Goal: Task Accomplishment & Management: Manage account settings

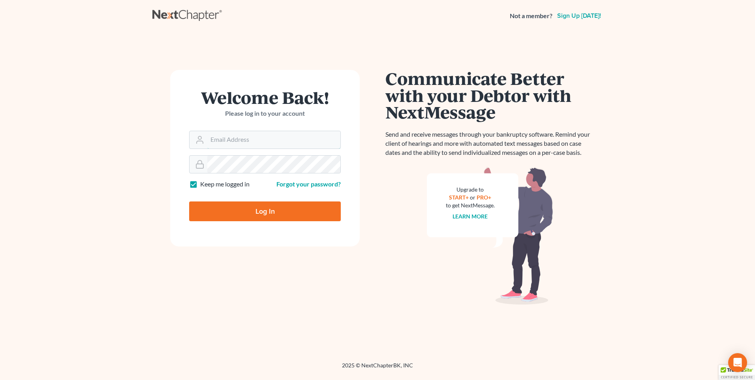
type input "[PERSON_NAME][EMAIL_ADDRESS][DOMAIN_NAME]"
click at [245, 203] on input "Log In" at bounding box center [265, 211] width 152 height 20
type input "Thinking..."
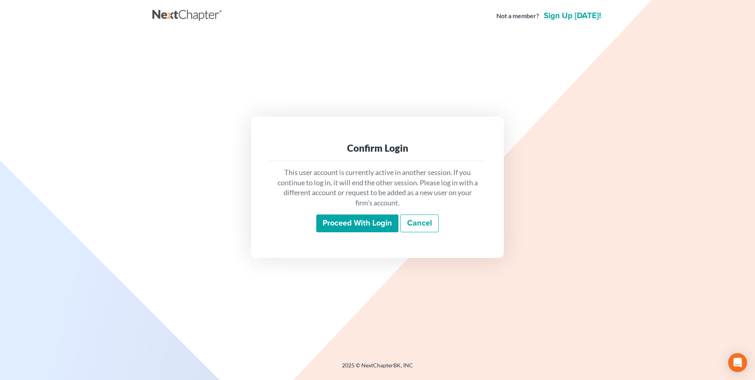
click at [352, 223] on input "Proceed with login" at bounding box center [357, 223] width 82 height 18
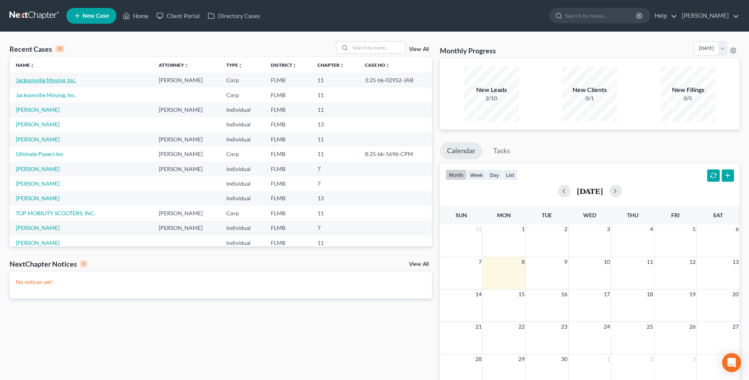
click at [43, 77] on link "Jacksonville Moving, Inc." at bounding box center [46, 80] width 60 height 7
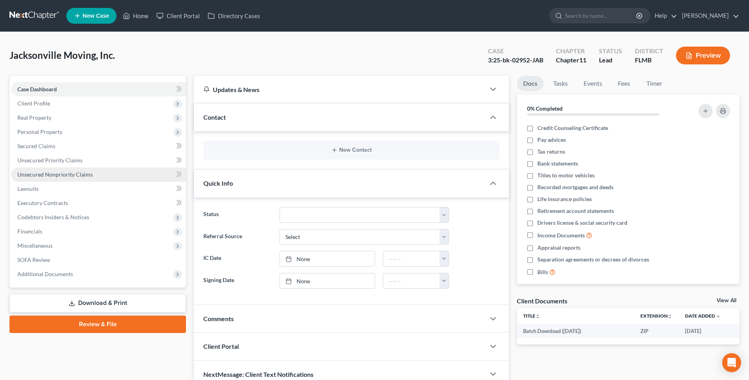
click at [50, 177] on span "Unsecured Nonpriority Claims" at bounding box center [54, 174] width 75 height 7
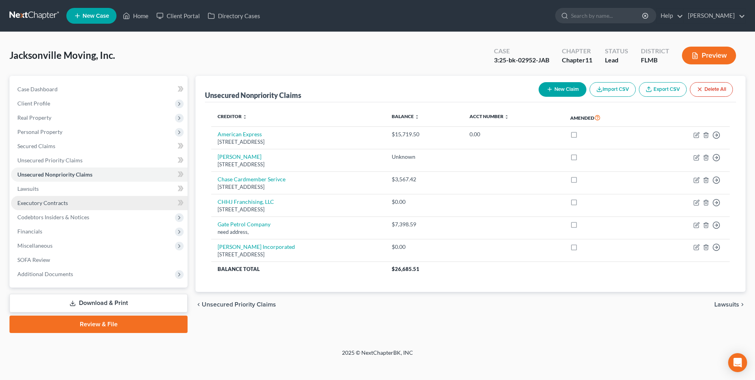
click at [29, 204] on span "Executory Contracts" at bounding box center [42, 202] width 51 height 7
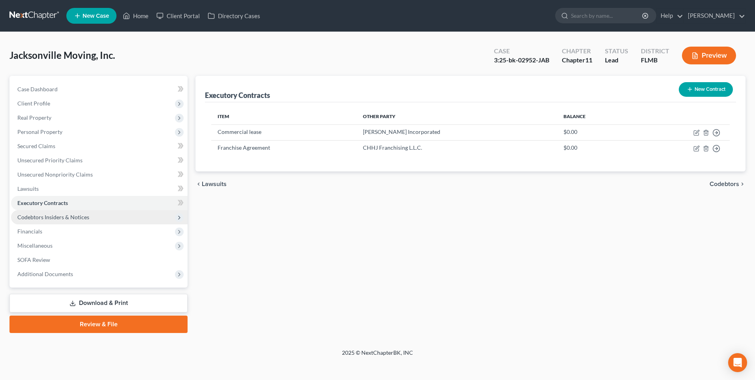
click at [53, 219] on span "Codebtors Insiders & Notices" at bounding box center [53, 217] width 72 height 7
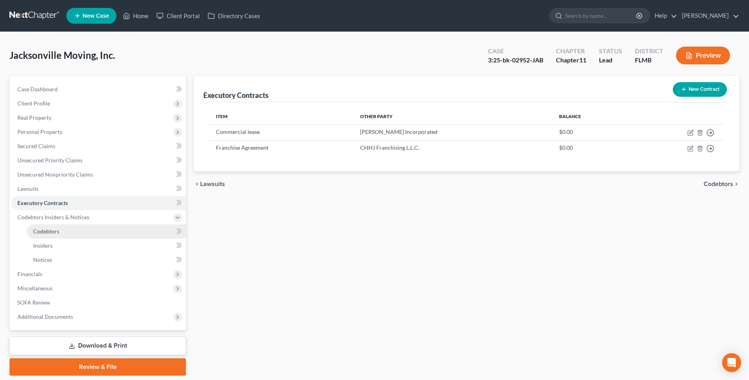
click at [39, 231] on span "Codebtors" at bounding box center [46, 231] width 26 height 7
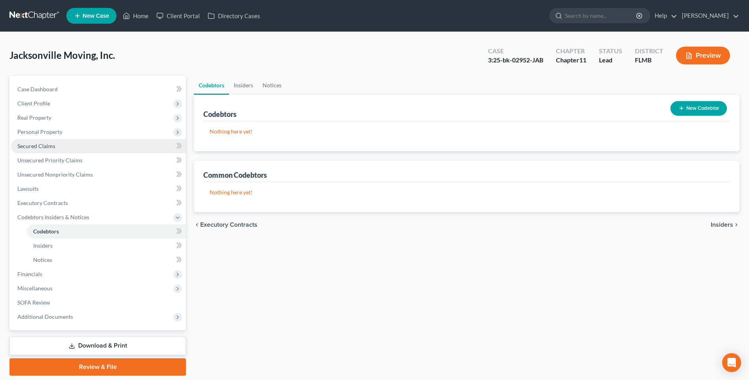
click at [35, 144] on span "Secured Claims" at bounding box center [36, 146] width 38 height 7
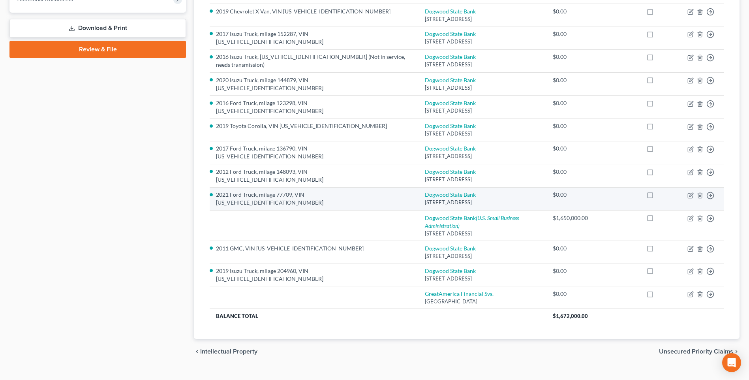
scroll to position [117, 0]
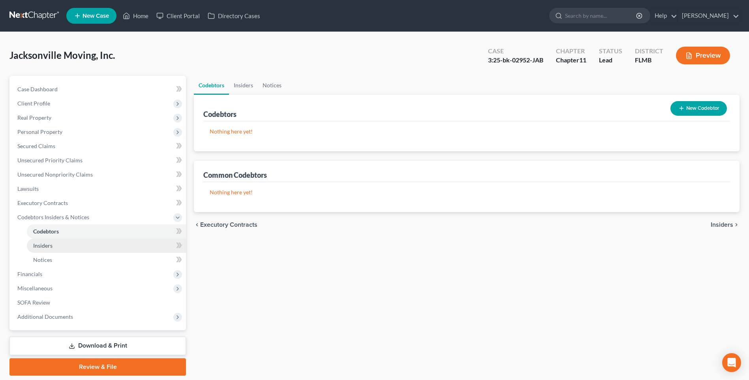
click at [44, 244] on span "Insiders" at bounding box center [42, 245] width 19 height 7
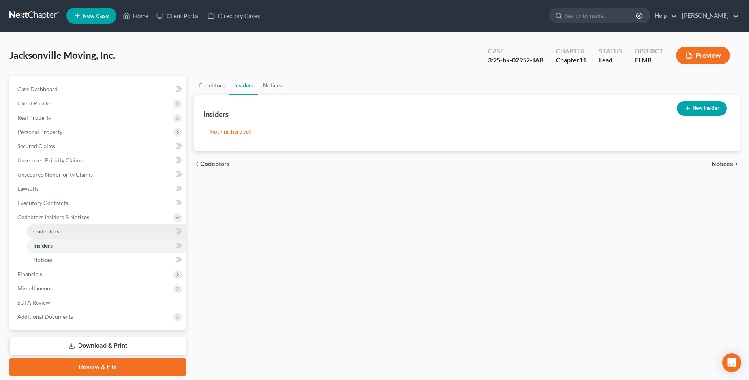
click at [43, 235] on link "Codebtors" at bounding box center [106, 231] width 159 height 14
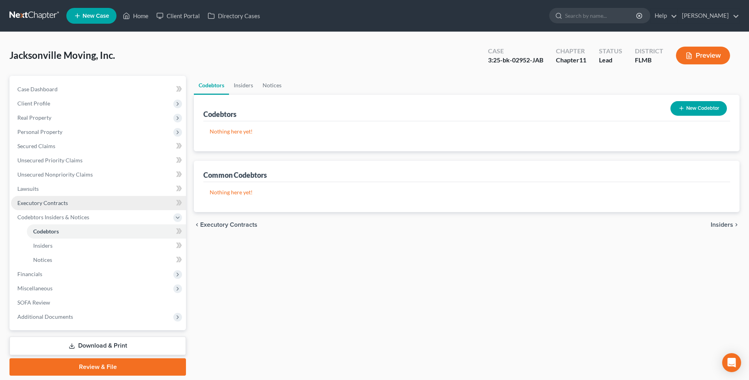
click at [42, 203] on span "Executory Contracts" at bounding box center [42, 202] width 51 height 7
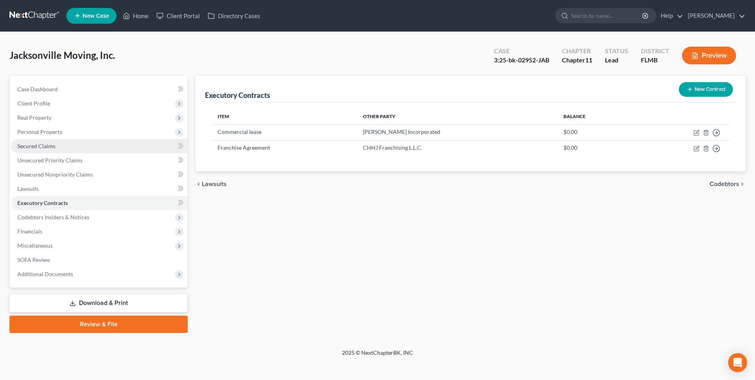
click at [47, 147] on span "Secured Claims" at bounding box center [36, 146] width 38 height 7
